Goal: Task Accomplishment & Management: Use online tool/utility

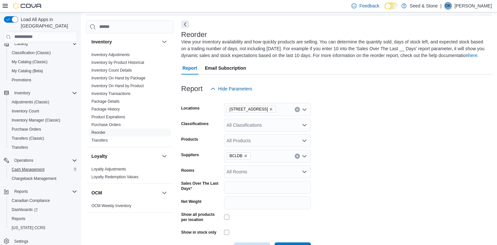
scroll to position [46, 0]
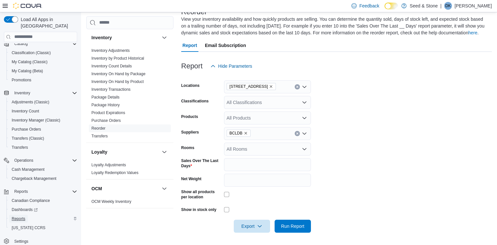
click at [19, 216] on span "Reports" at bounding box center [19, 218] width 14 height 5
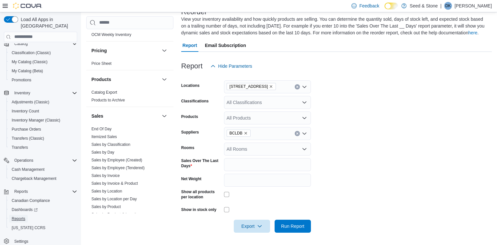
scroll to position [504, 0]
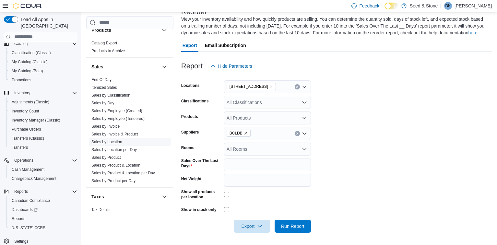
click at [111, 140] on link "Sales by Location" at bounding box center [106, 142] width 31 height 5
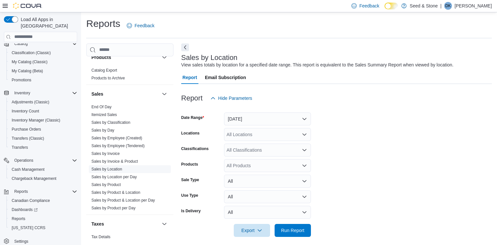
scroll to position [5, 0]
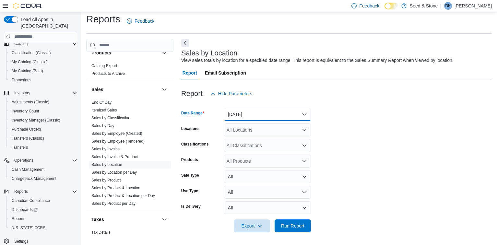
click at [291, 116] on button "[DATE]" at bounding box center [267, 114] width 87 height 13
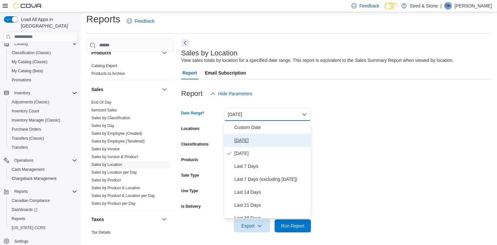
click at [265, 134] on button "[DATE]" at bounding box center [267, 140] width 87 height 13
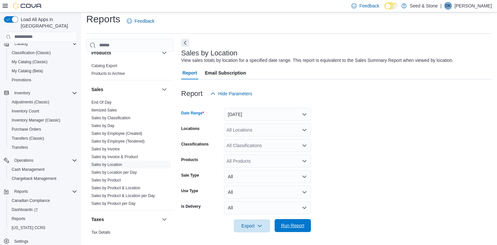
click at [302, 224] on span "Run Report" at bounding box center [292, 225] width 23 height 6
